Goal: Task Accomplishment & Management: Manage account settings

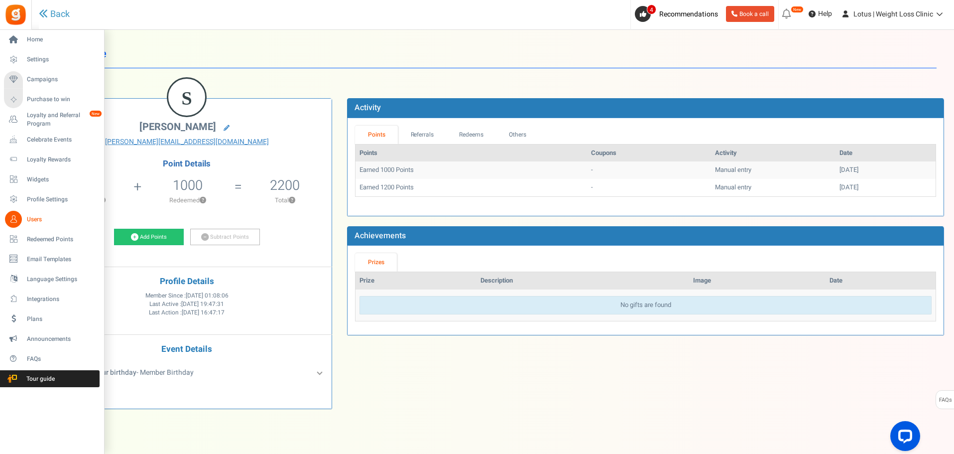
click at [40, 221] on span "Users" at bounding box center [62, 219] width 70 height 8
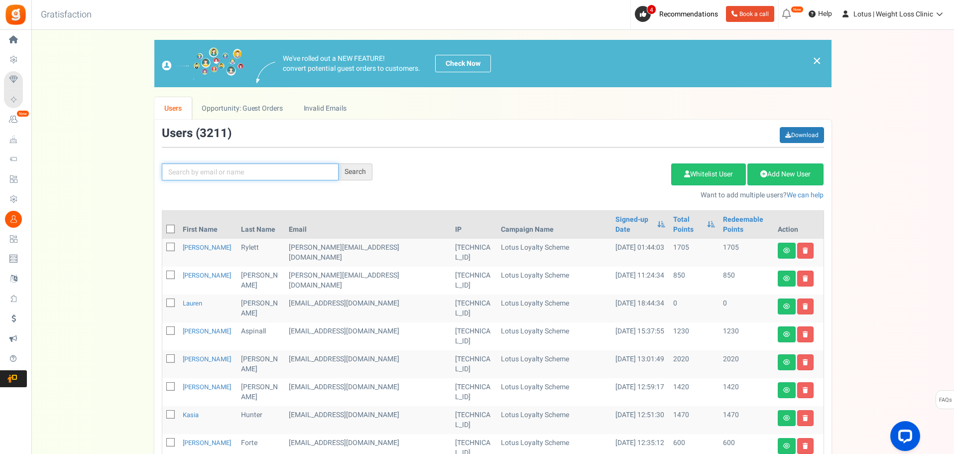
click at [196, 170] on input "text" at bounding box center [250, 171] width 177 height 17
type input "[PERSON_NAME]"
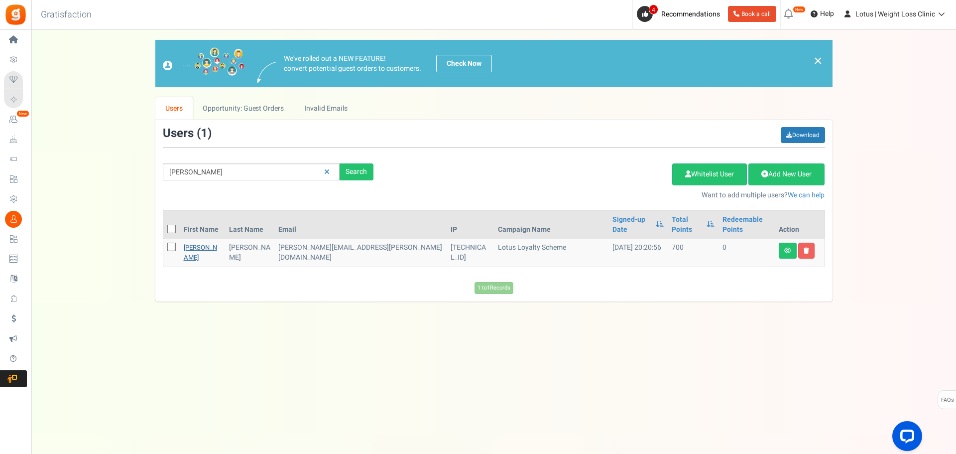
click at [192, 243] on link "[PERSON_NAME]" at bounding box center [200, 252] width 33 height 19
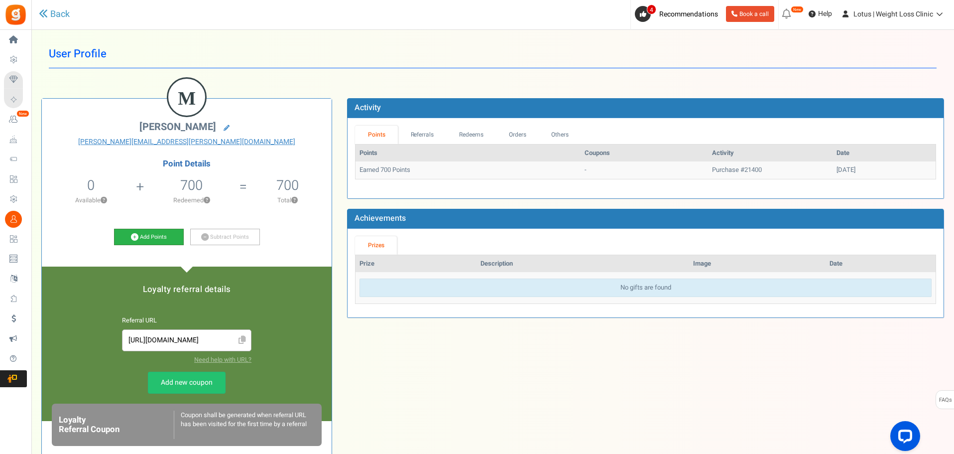
click at [152, 235] on link "Add Points" at bounding box center [149, 237] width 70 height 17
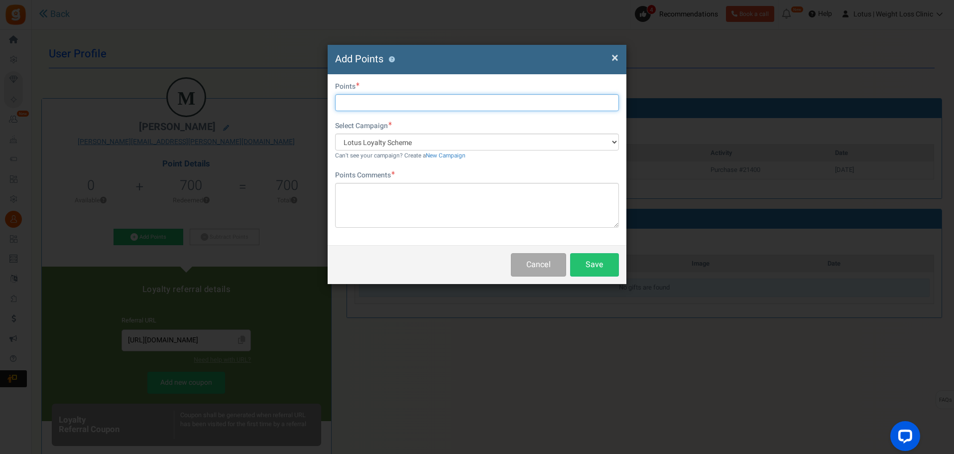
click at [381, 104] on input "text" at bounding box center [477, 102] width 284 height 17
type input "750"
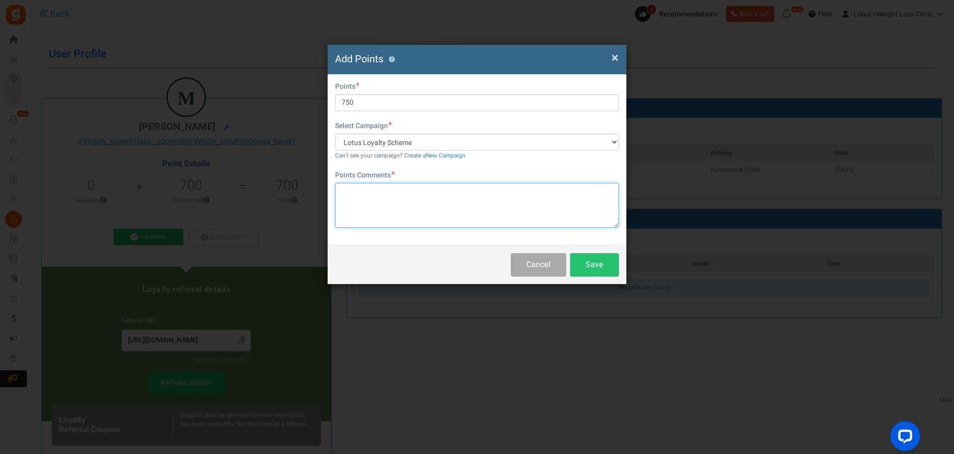
click at [384, 208] on textarea at bounding box center [477, 205] width 284 height 45
type textarea "Auto adjustment due to server migration missing order"
click at [594, 264] on button "Save" at bounding box center [594, 264] width 49 height 23
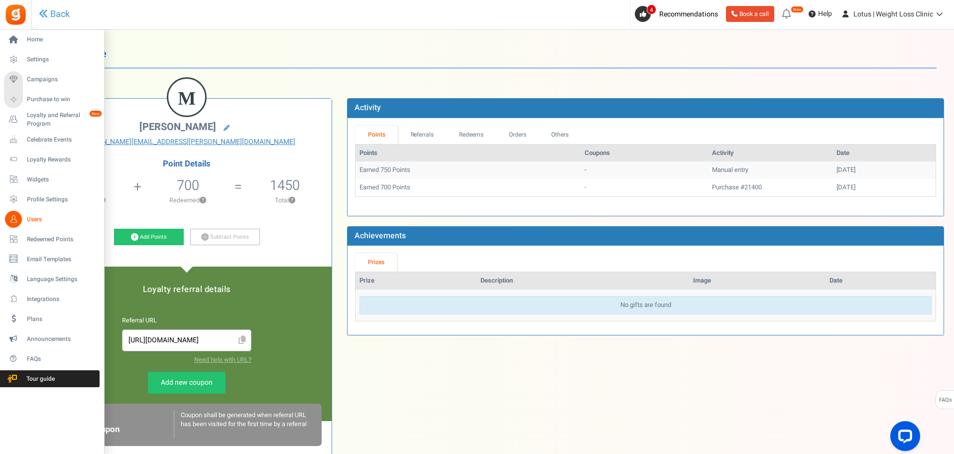
click at [40, 220] on span "Users" at bounding box center [62, 219] width 70 height 8
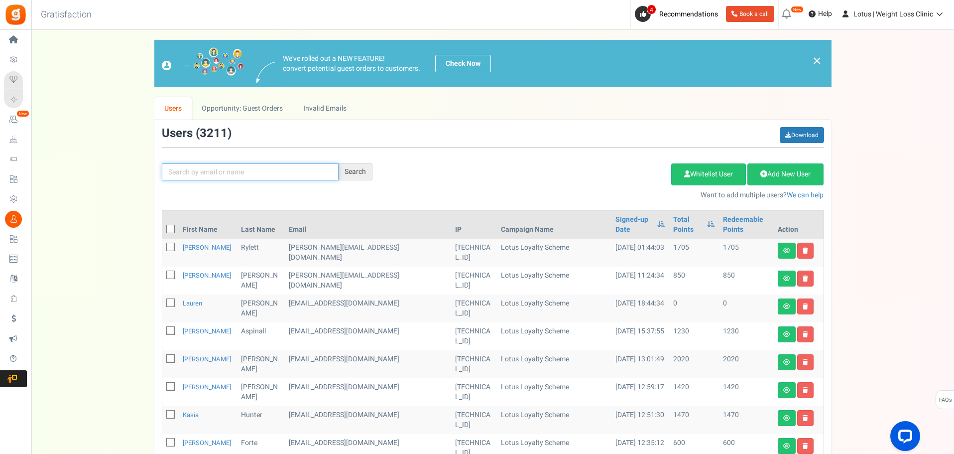
click at [198, 174] on input "text" at bounding box center [250, 171] width 177 height 17
type input "[PERSON_NAME]"
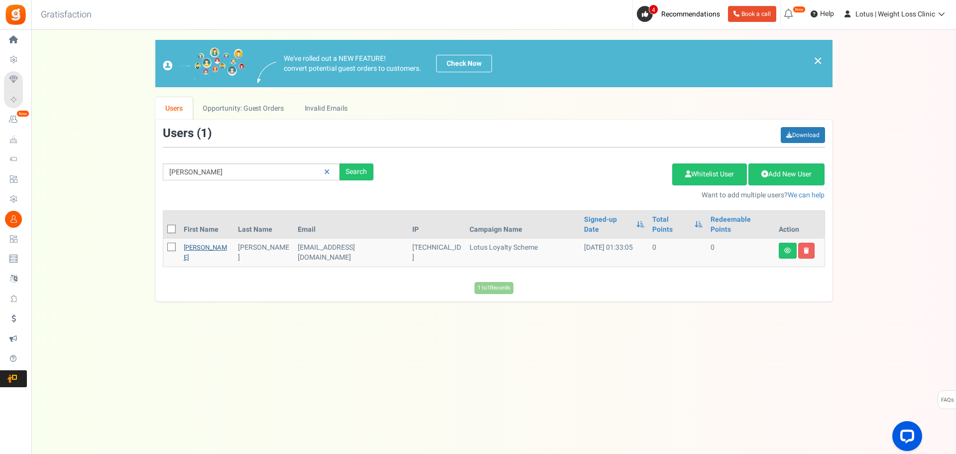
click at [210, 243] on link "[PERSON_NAME]" at bounding box center [205, 252] width 43 height 19
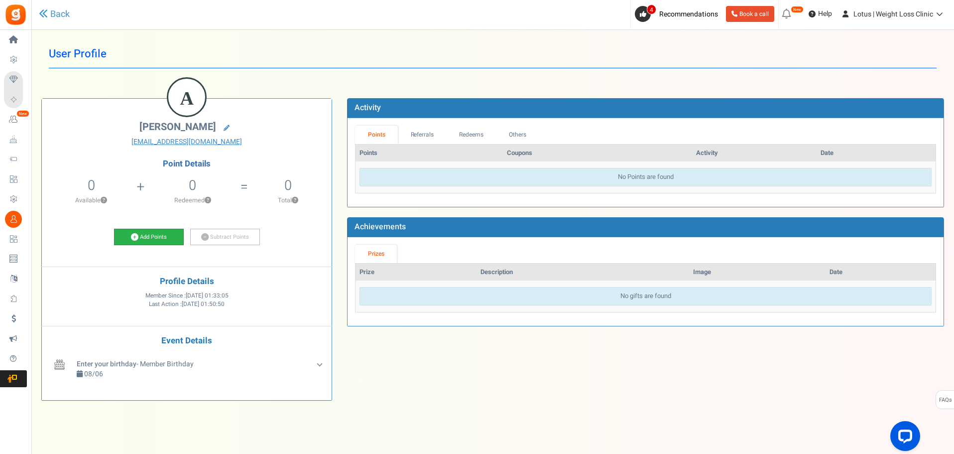
click at [159, 238] on link "Add Points" at bounding box center [149, 237] width 70 height 17
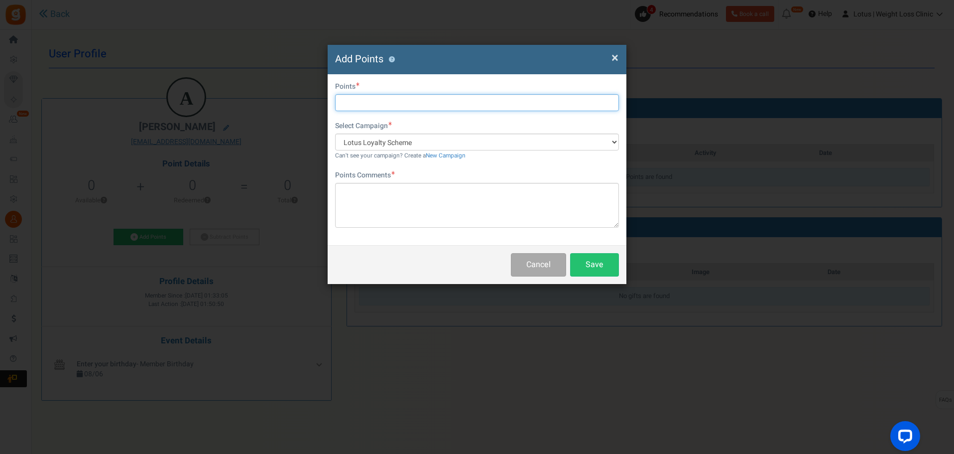
click at [376, 97] on input "text" at bounding box center [477, 102] width 284 height 17
type input "1200"
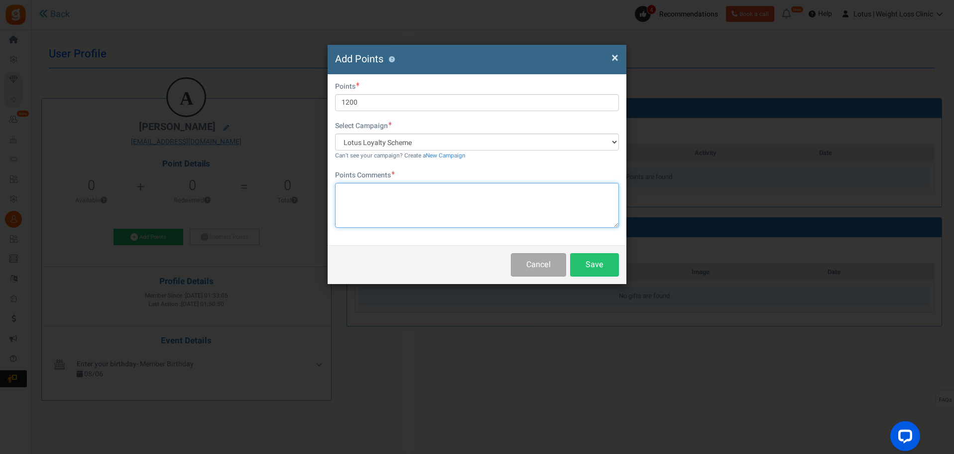
click at [480, 205] on textarea at bounding box center [477, 205] width 284 height 45
type textarea "i"
type textarea "P"
type textarea "First purchase server upgrade error"
click at [591, 268] on button "Save" at bounding box center [594, 264] width 49 height 23
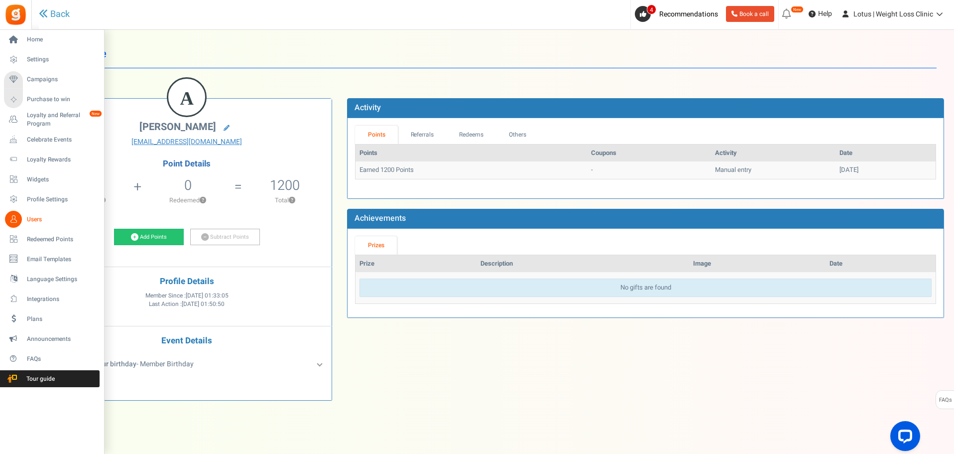
click at [35, 217] on span "Users" at bounding box center [62, 219] width 70 height 8
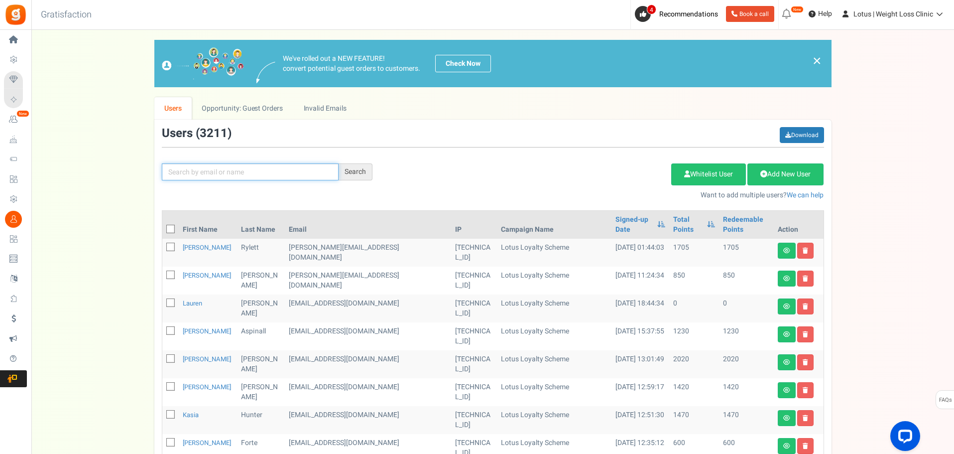
click at [198, 176] on input "text" at bounding box center [250, 171] width 177 height 17
type input "[PERSON_NAME]"
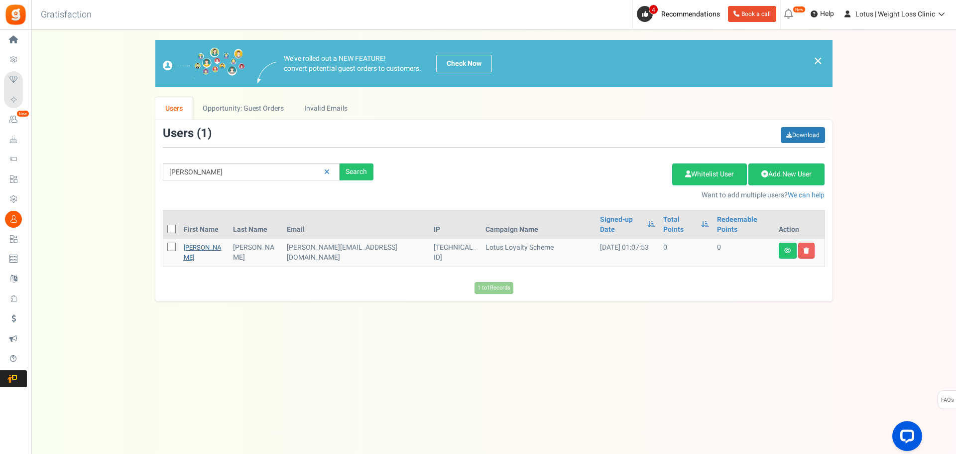
click at [191, 243] on link "[PERSON_NAME]" at bounding box center [203, 252] width 38 height 19
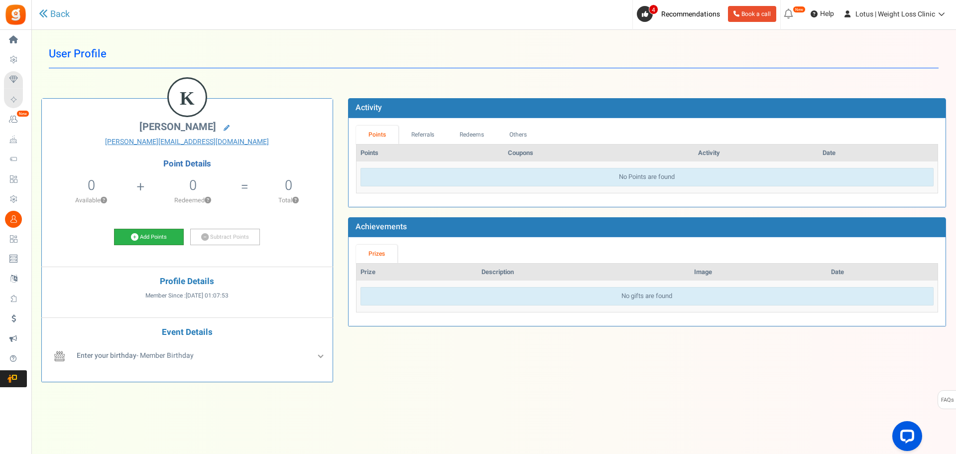
click at [162, 234] on link "Add Points" at bounding box center [149, 237] width 70 height 17
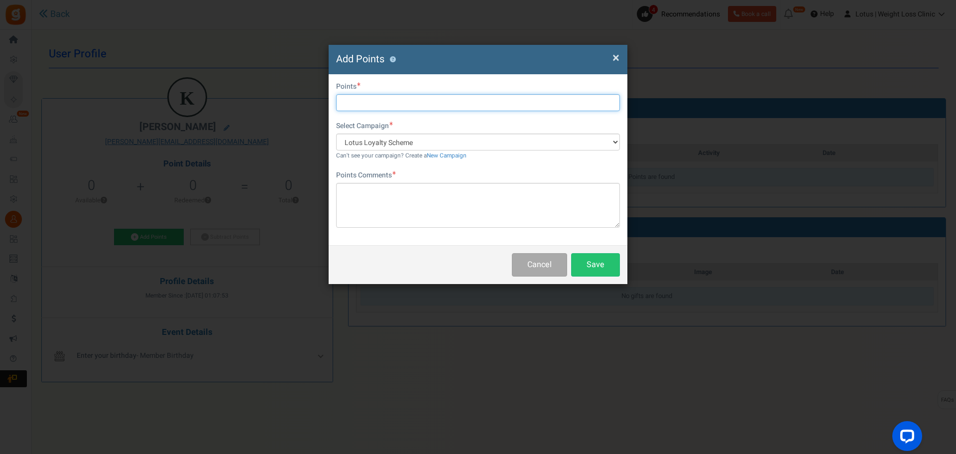
click at [379, 108] on input "text" at bounding box center [478, 102] width 284 height 17
type input "1700"
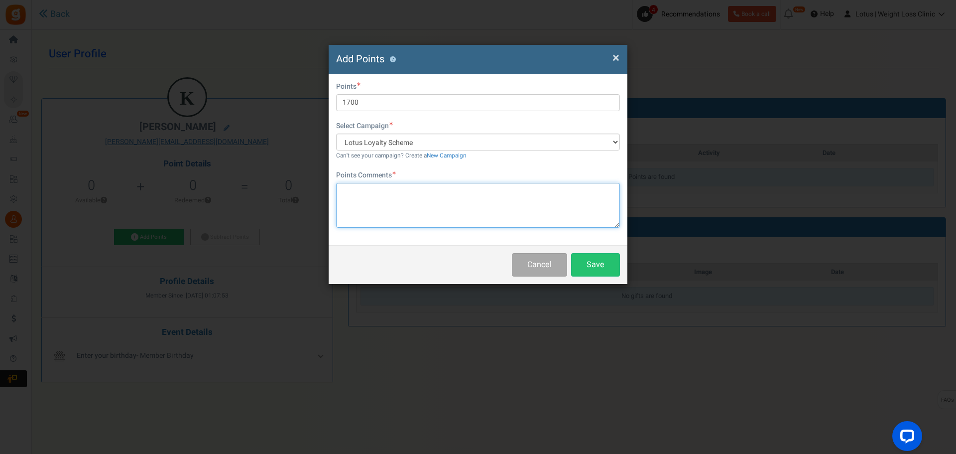
click at [369, 204] on textarea at bounding box center [478, 205] width 284 height 45
type textarea "First purchase server migration issue"
click at [584, 267] on button "Save" at bounding box center [595, 264] width 49 height 23
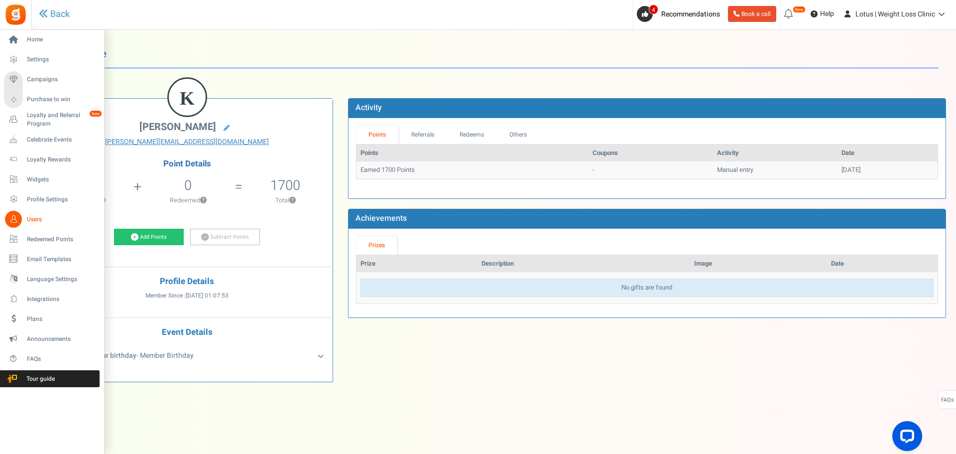
click at [37, 219] on span "Users" at bounding box center [62, 219] width 70 height 8
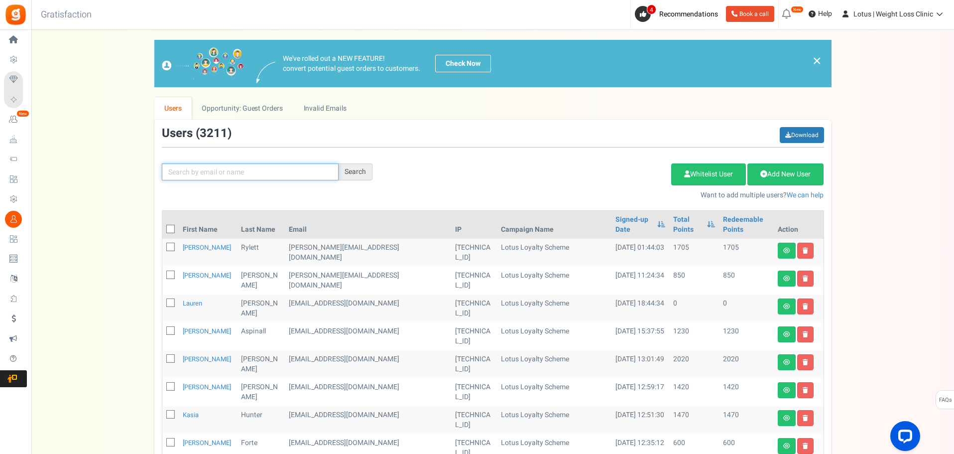
click at [234, 176] on input "text" at bounding box center [250, 171] width 177 height 17
paste input "[EMAIL_ADDRESS][DOMAIN_NAME]"
type input "[EMAIL_ADDRESS][DOMAIN_NAME]"
click at [350, 175] on div "Search" at bounding box center [356, 171] width 34 height 17
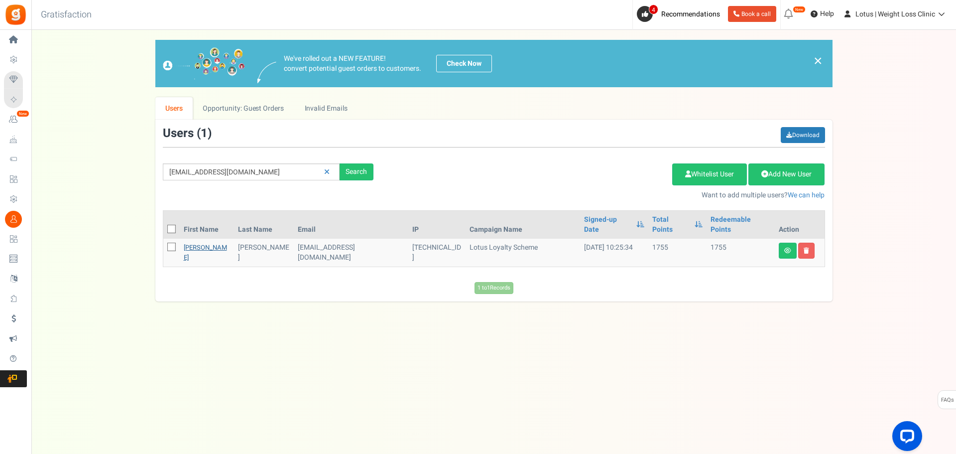
click at [187, 243] on link "[PERSON_NAME]" at bounding box center [205, 252] width 43 height 19
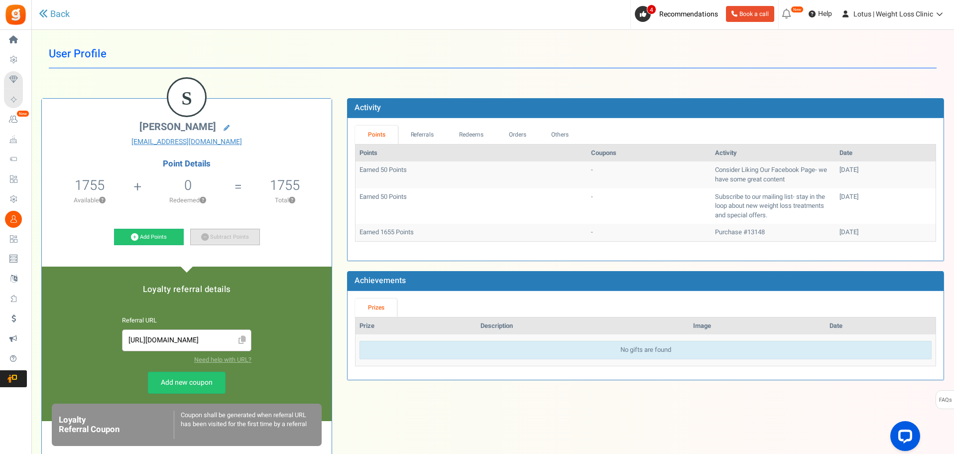
click at [217, 235] on link "Subtract Points" at bounding box center [225, 237] width 70 height 17
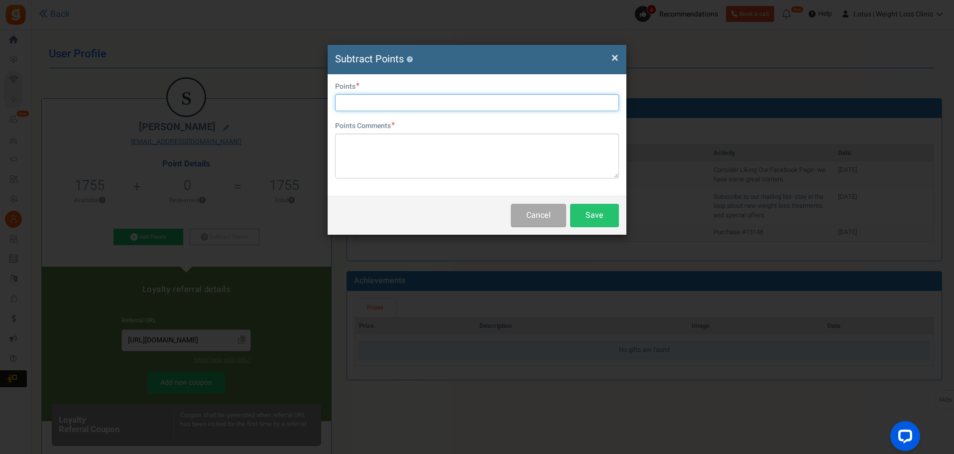
click at [353, 98] on input "text" at bounding box center [477, 102] width 284 height 17
type input "1755"
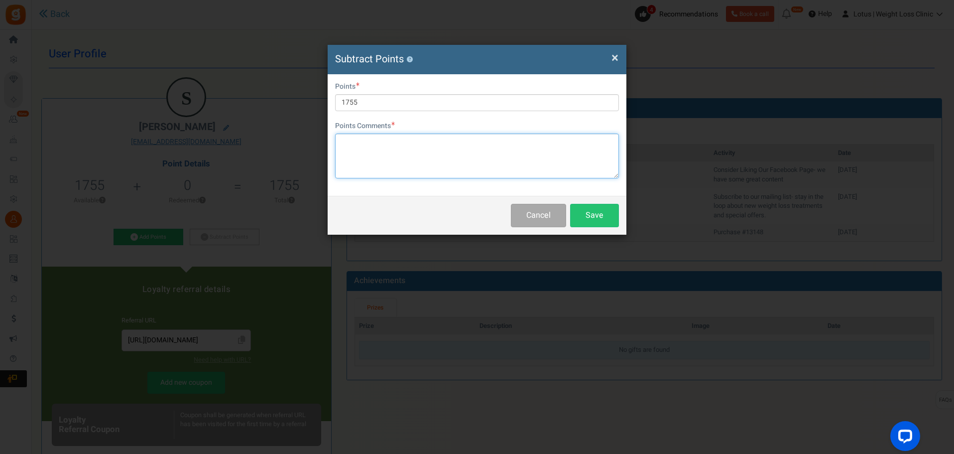
click at [389, 154] on textarea at bounding box center [477, 155] width 284 height 45
type textarea "Used via payment link purchase as site not working"
click at [597, 210] on button "Save" at bounding box center [594, 215] width 49 height 23
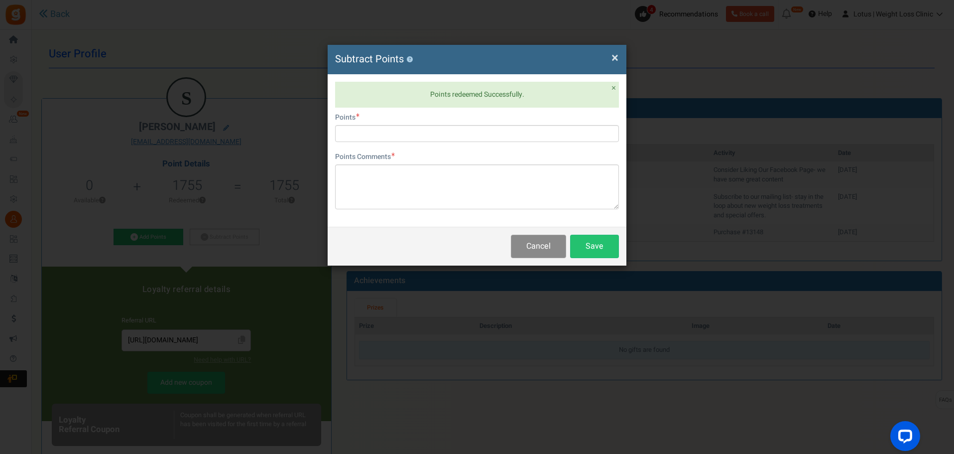
click at [556, 252] on button "Cancel" at bounding box center [538, 246] width 55 height 23
